Goal: Information Seeking & Learning: Learn about a topic

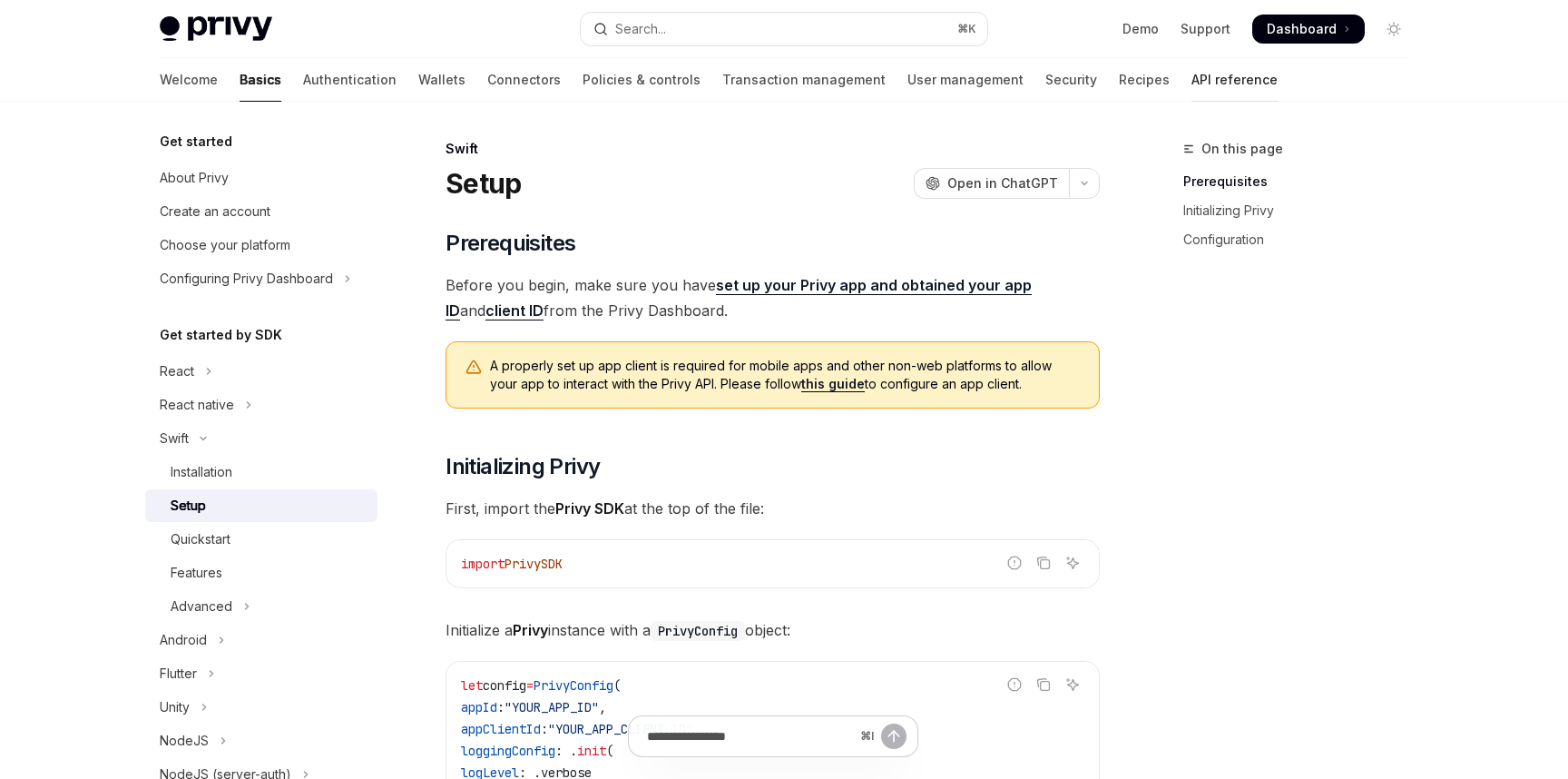
click at [1191, 79] on link "API reference" at bounding box center [1234, 80] width 86 height 44
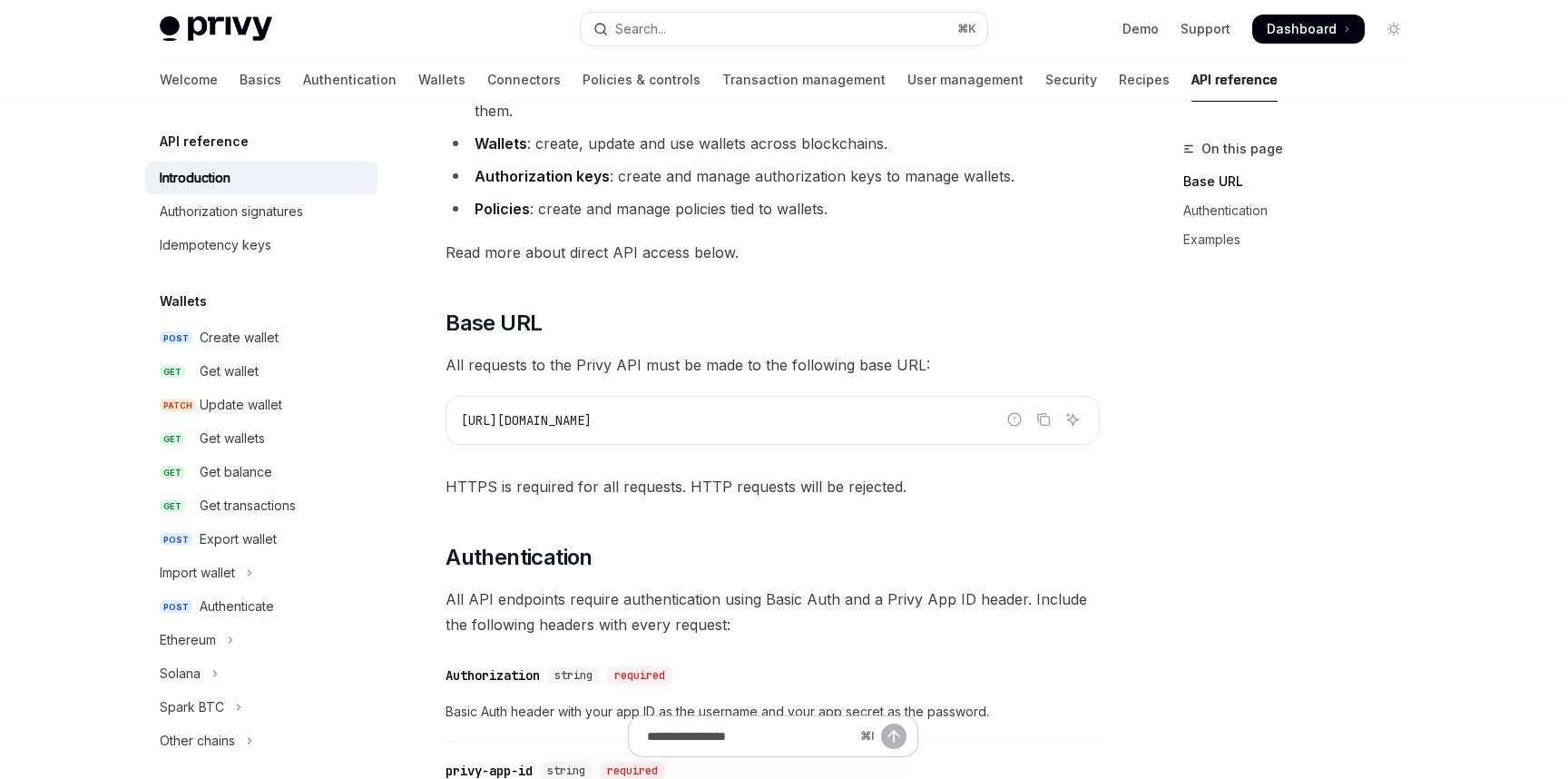
scroll to position [260, 0]
click at [1119, 72] on link "Recipes" at bounding box center [1144, 80] width 51 height 44
type textarea "*"
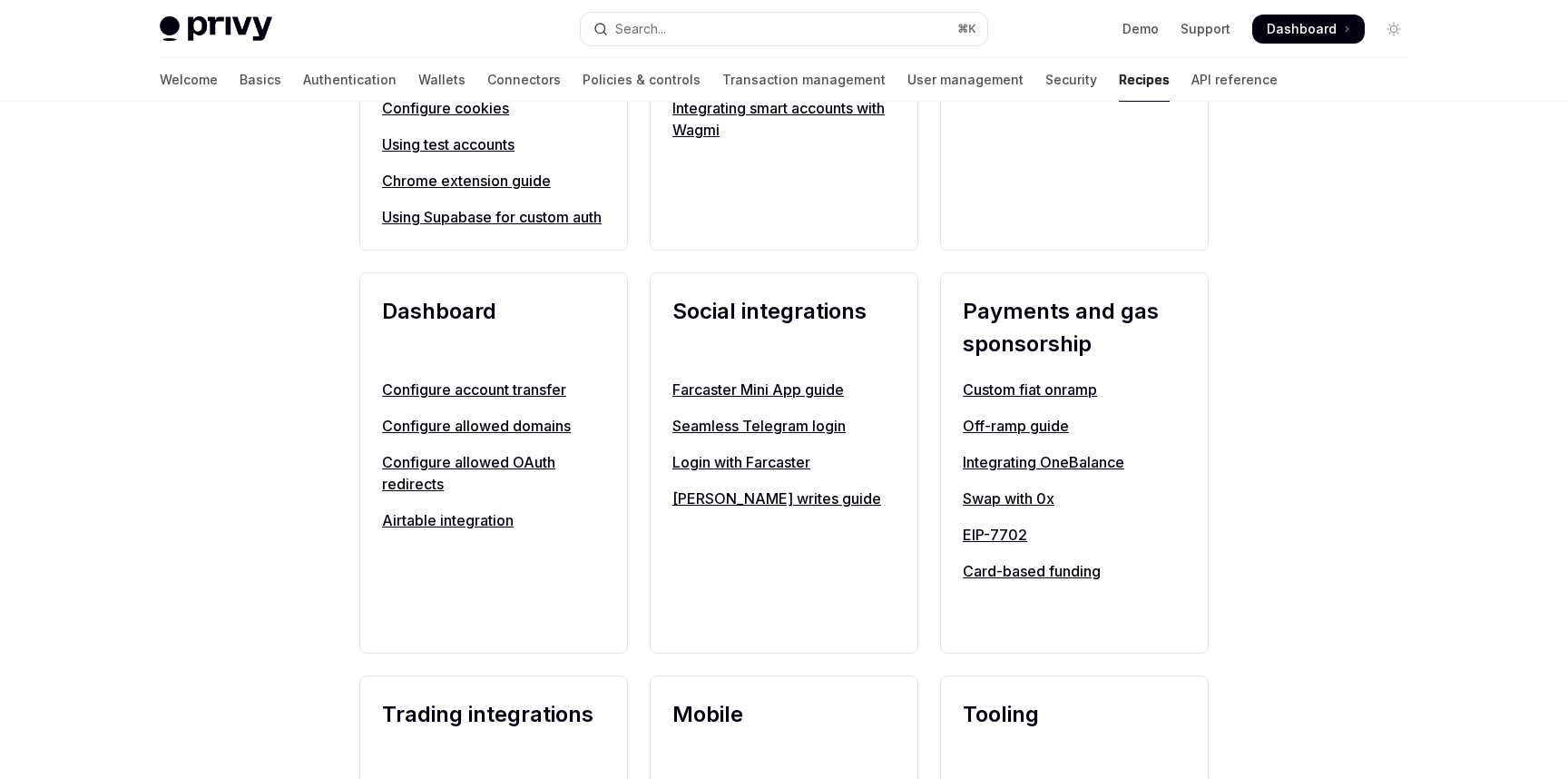
scroll to position [1043, 0]
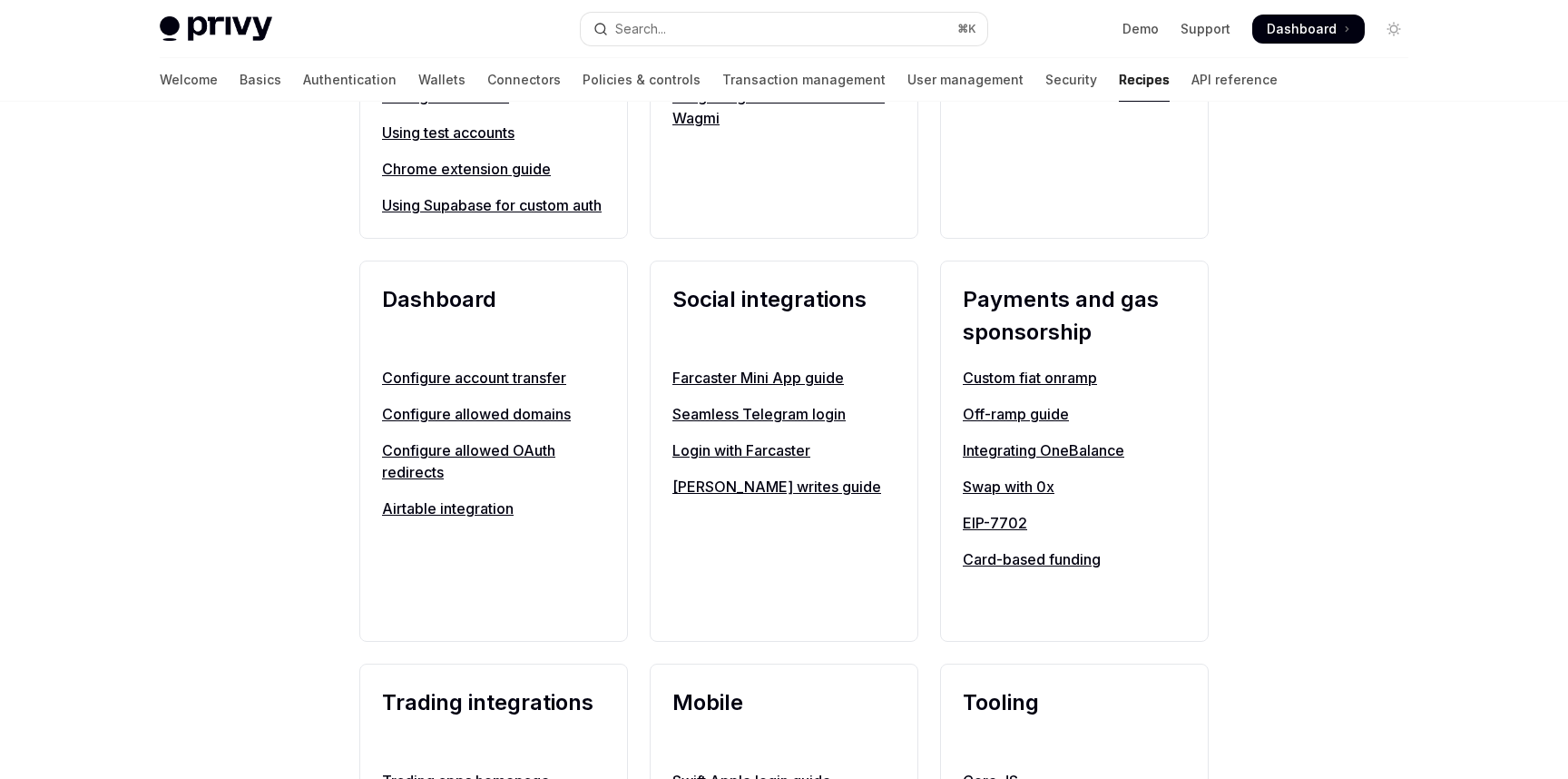
click at [1004, 389] on link "Custom fiat onramp" at bounding box center [1073, 378] width 223 height 22
click at [240, 279] on div "**********" at bounding box center [784, 483] width 1568 height 2851
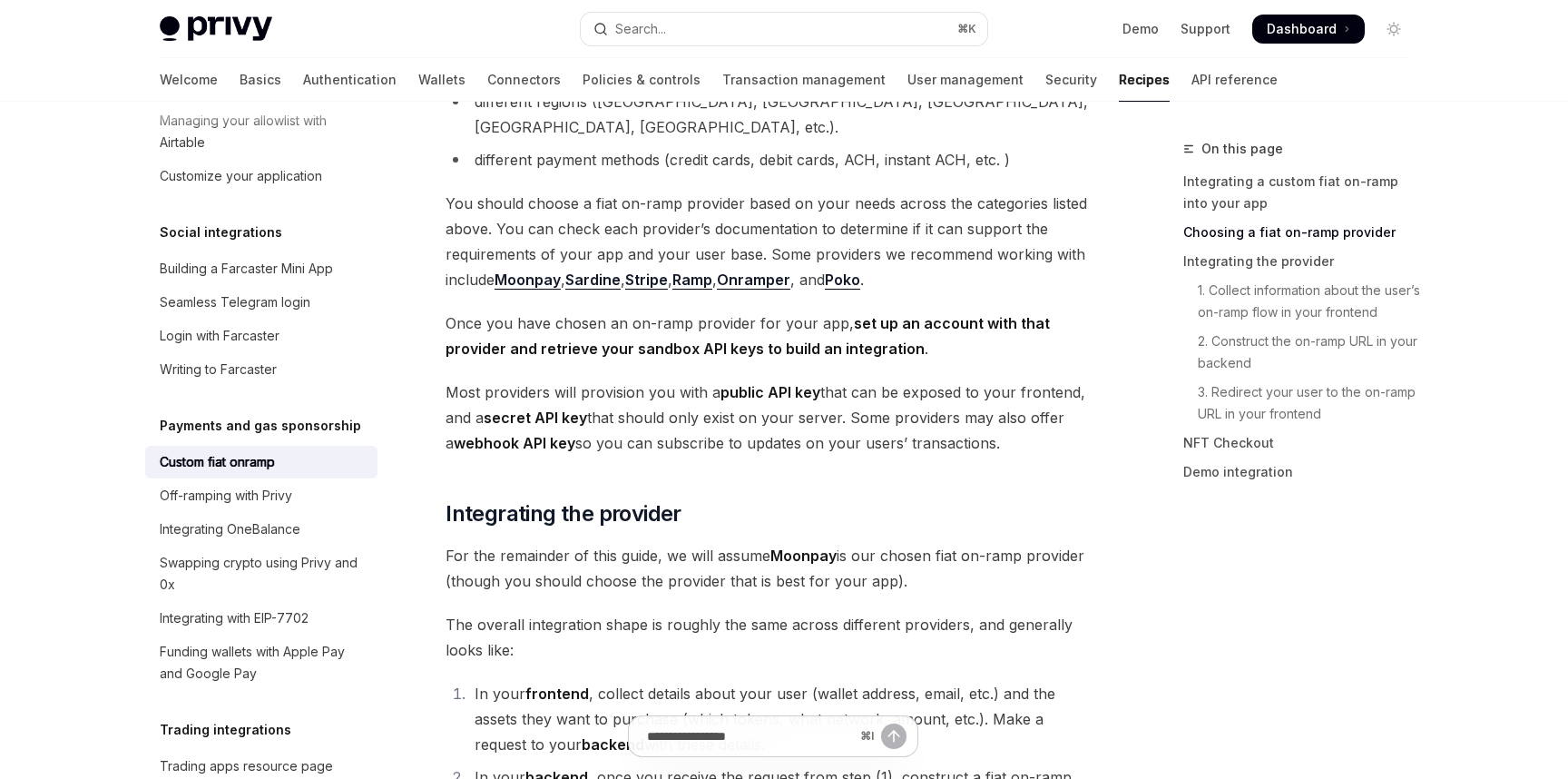
scroll to position [839, 0]
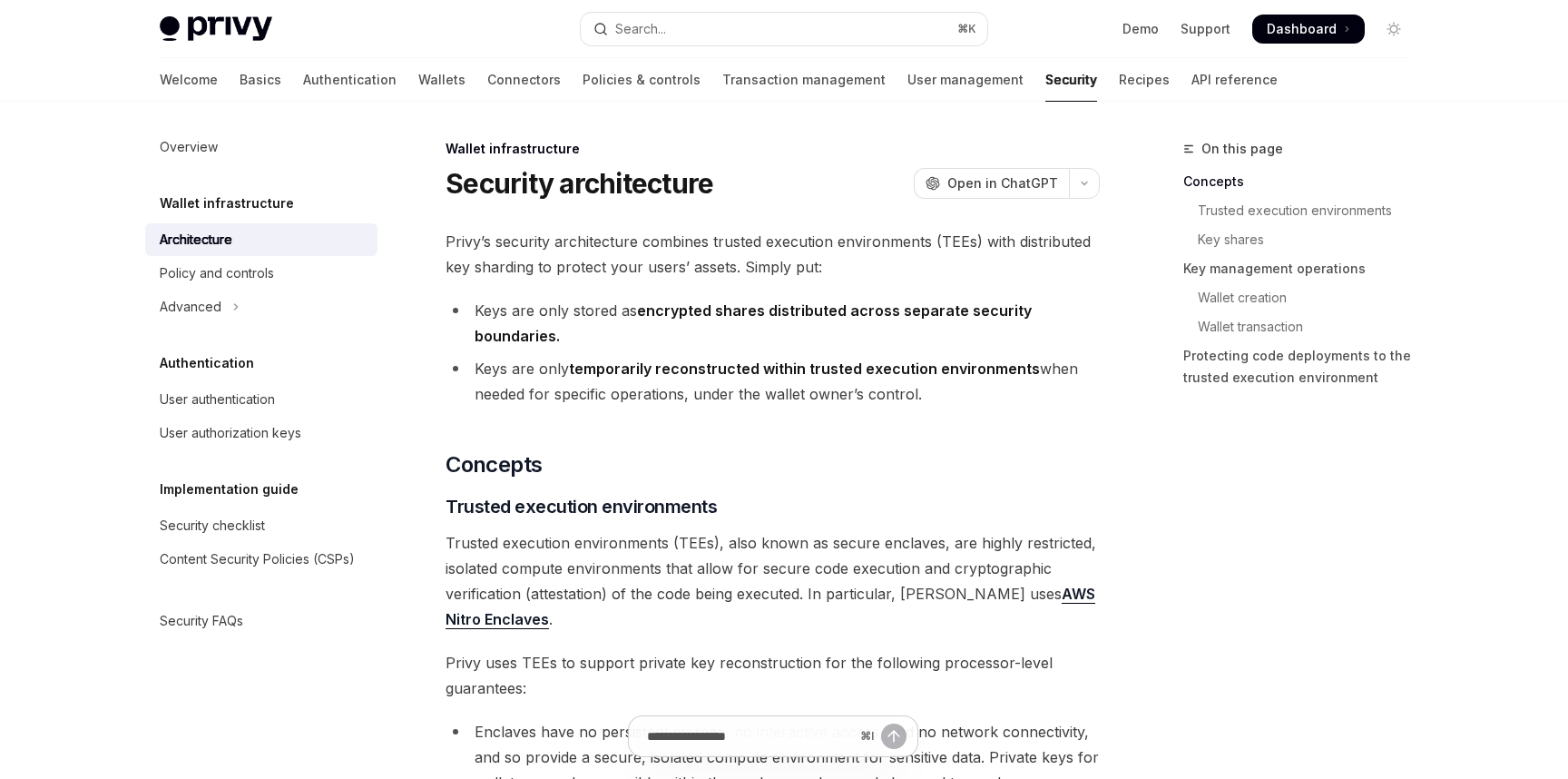
scroll to position [938, 0]
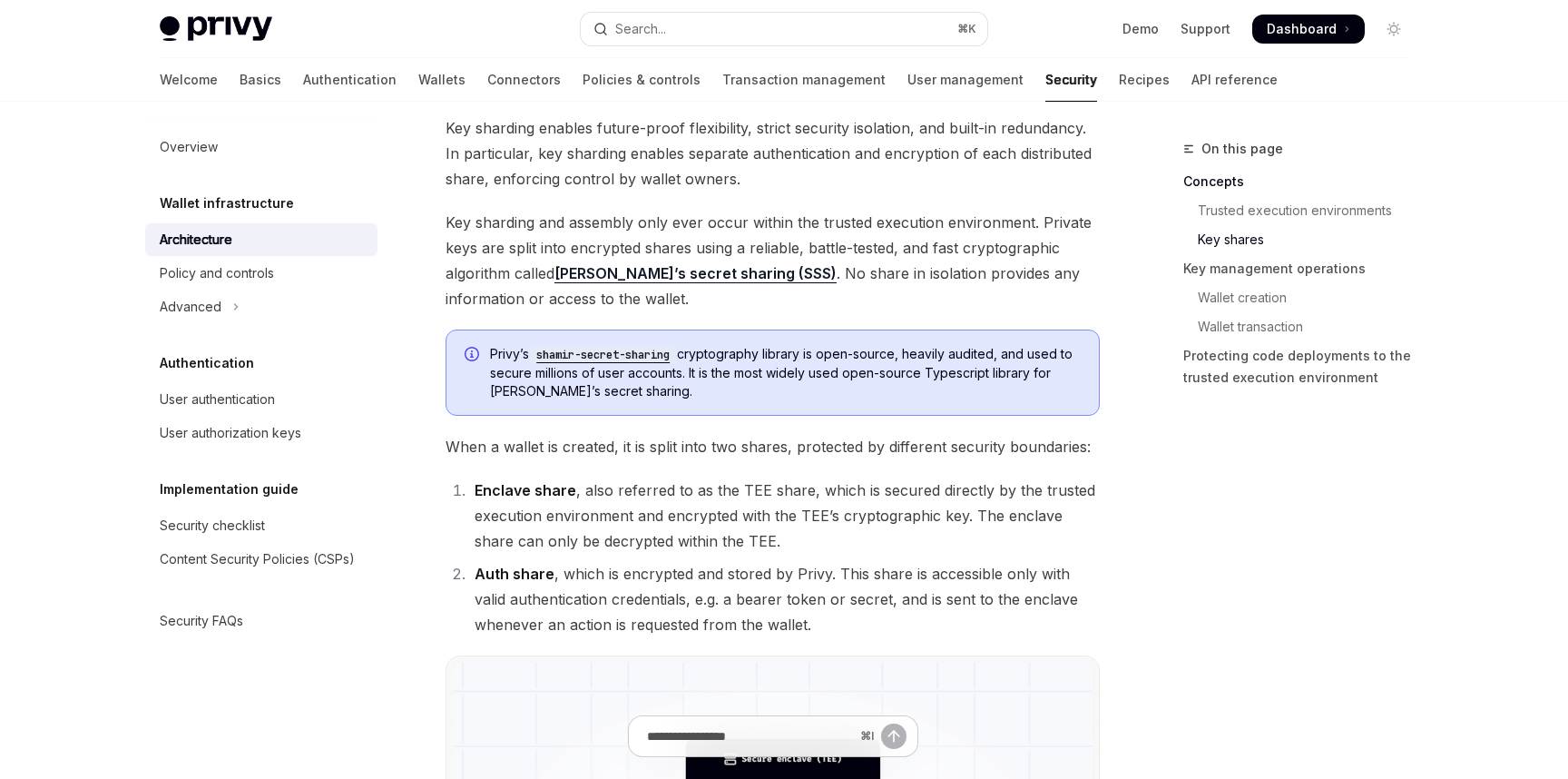
click at [910, 251] on span "Key sharding and assembly only ever occur within the trusted execution environm…" at bounding box center [773, 261] width 655 height 102
